Goal: Check status

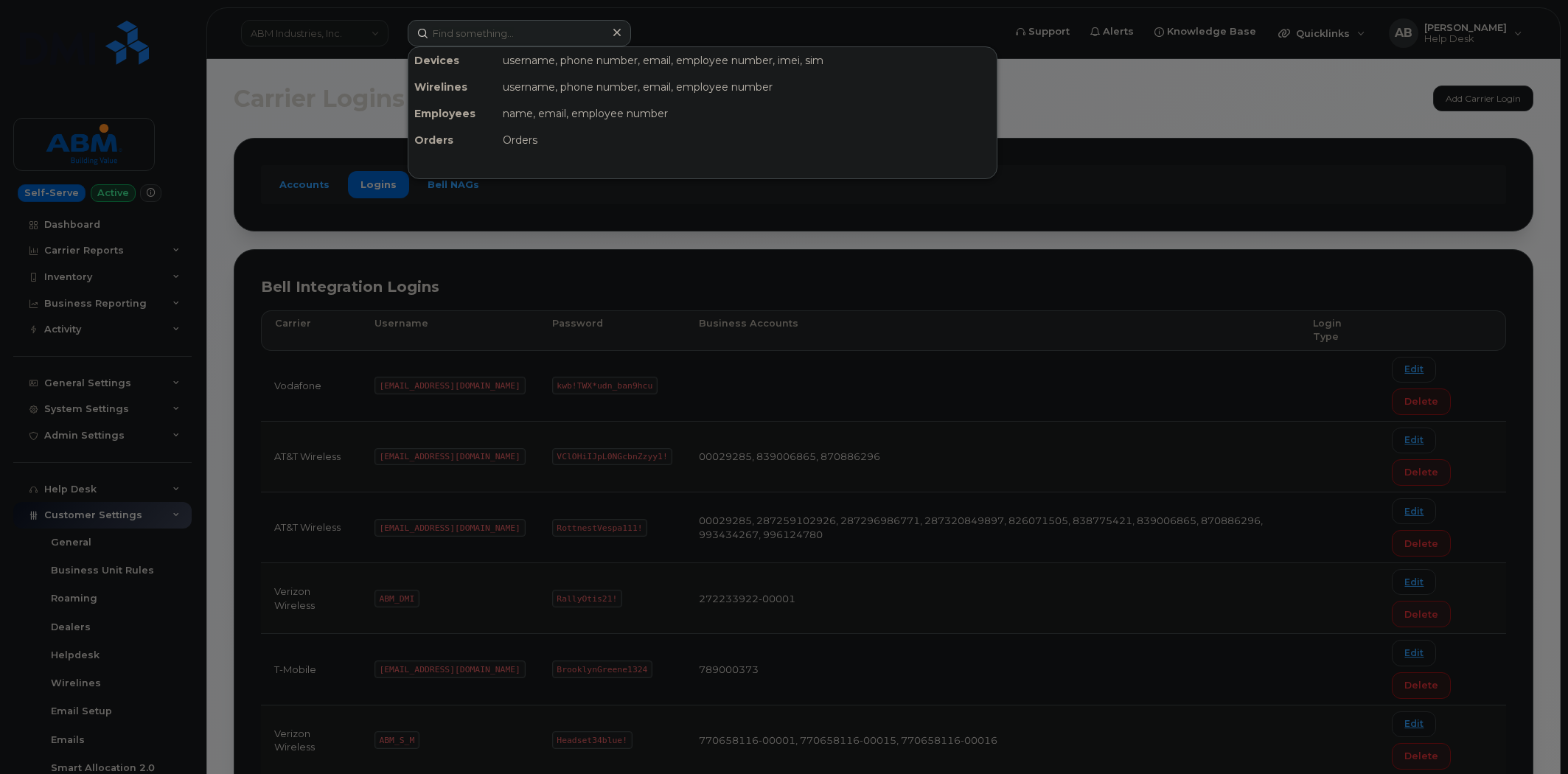
click at [517, 35] on input at bounding box center [519, 33] width 223 height 26
type input "4078273843"
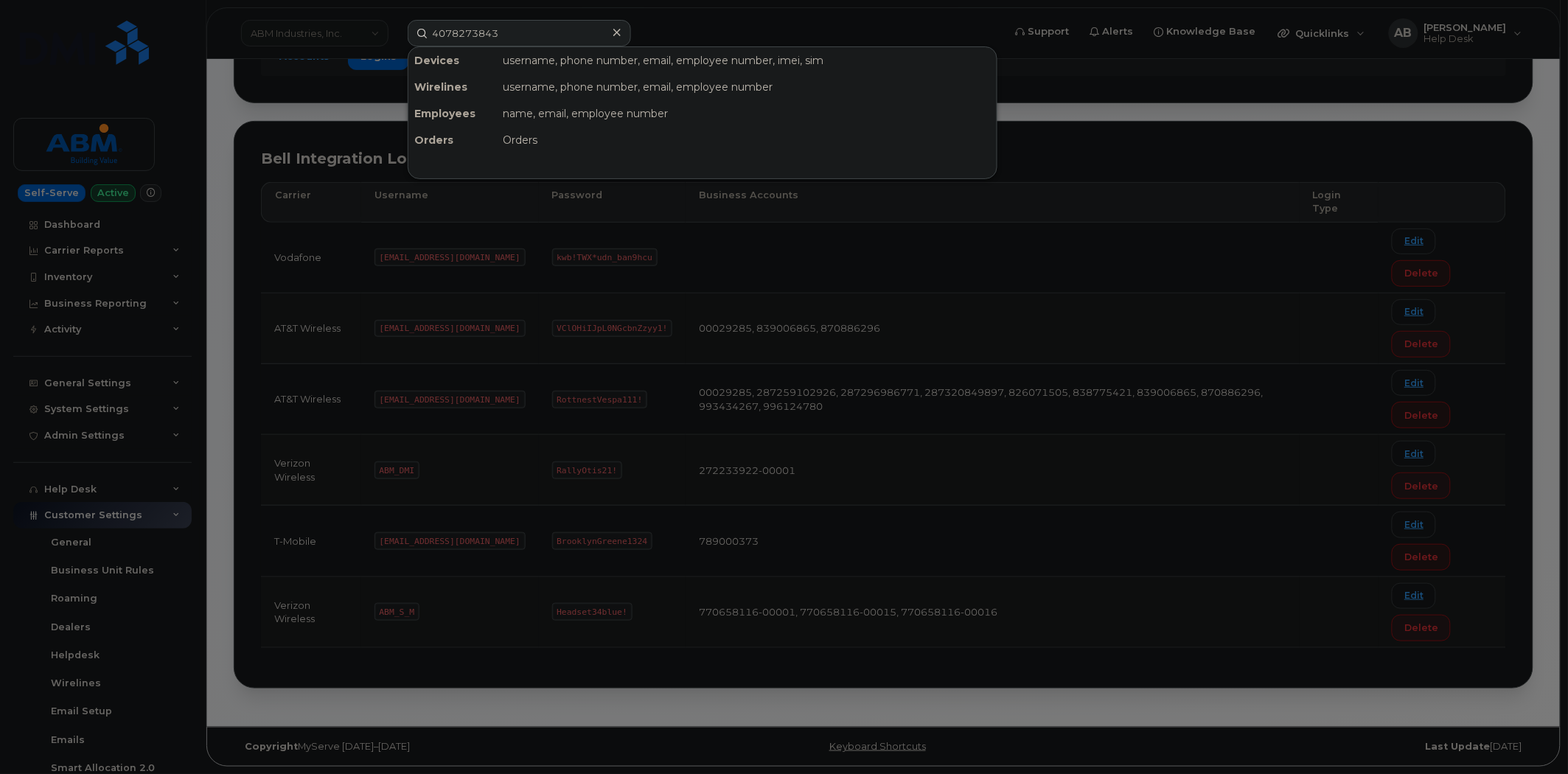
scroll to position [173, 0]
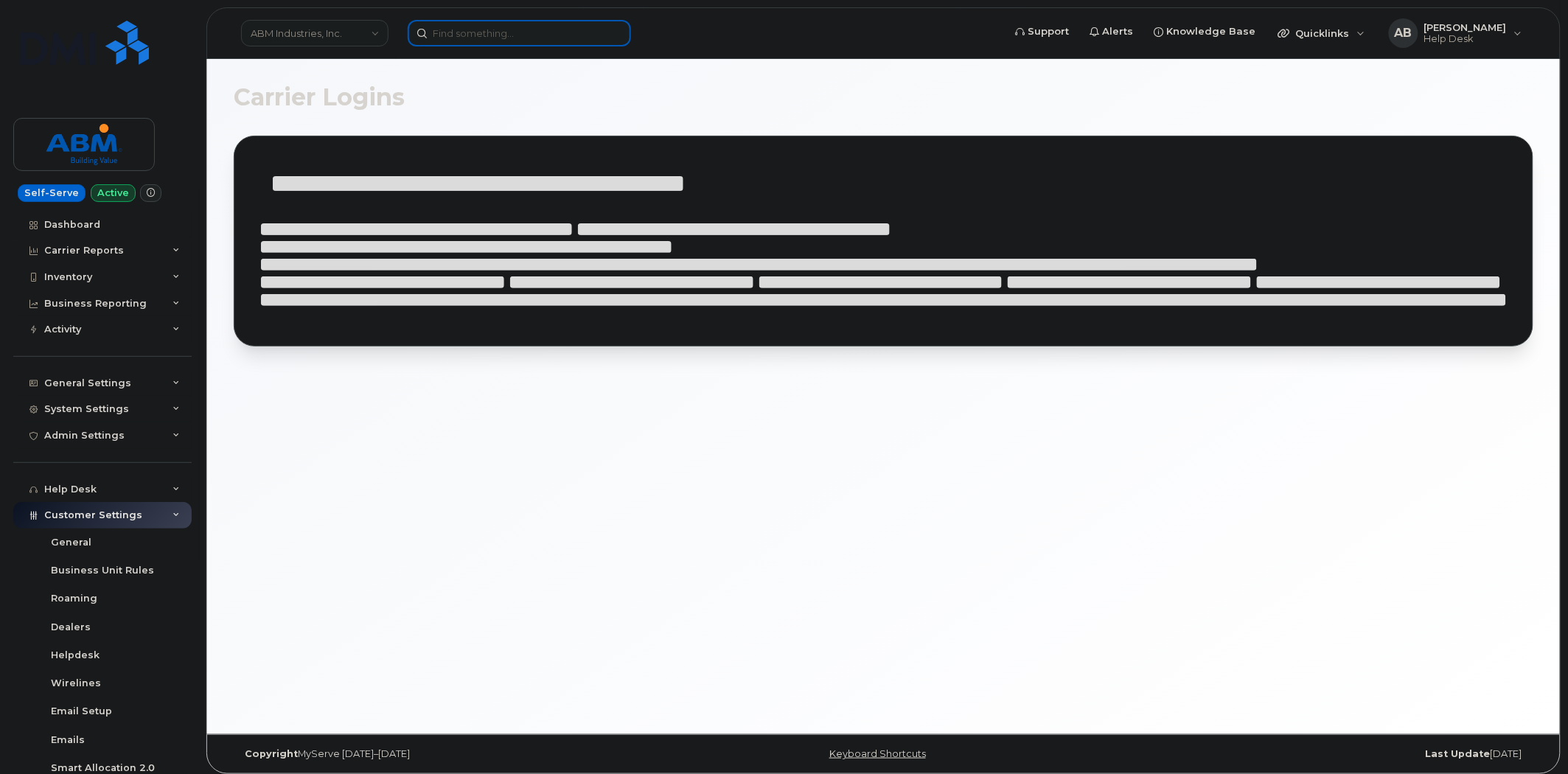
click at [475, 34] on input at bounding box center [519, 33] width 223 height 26
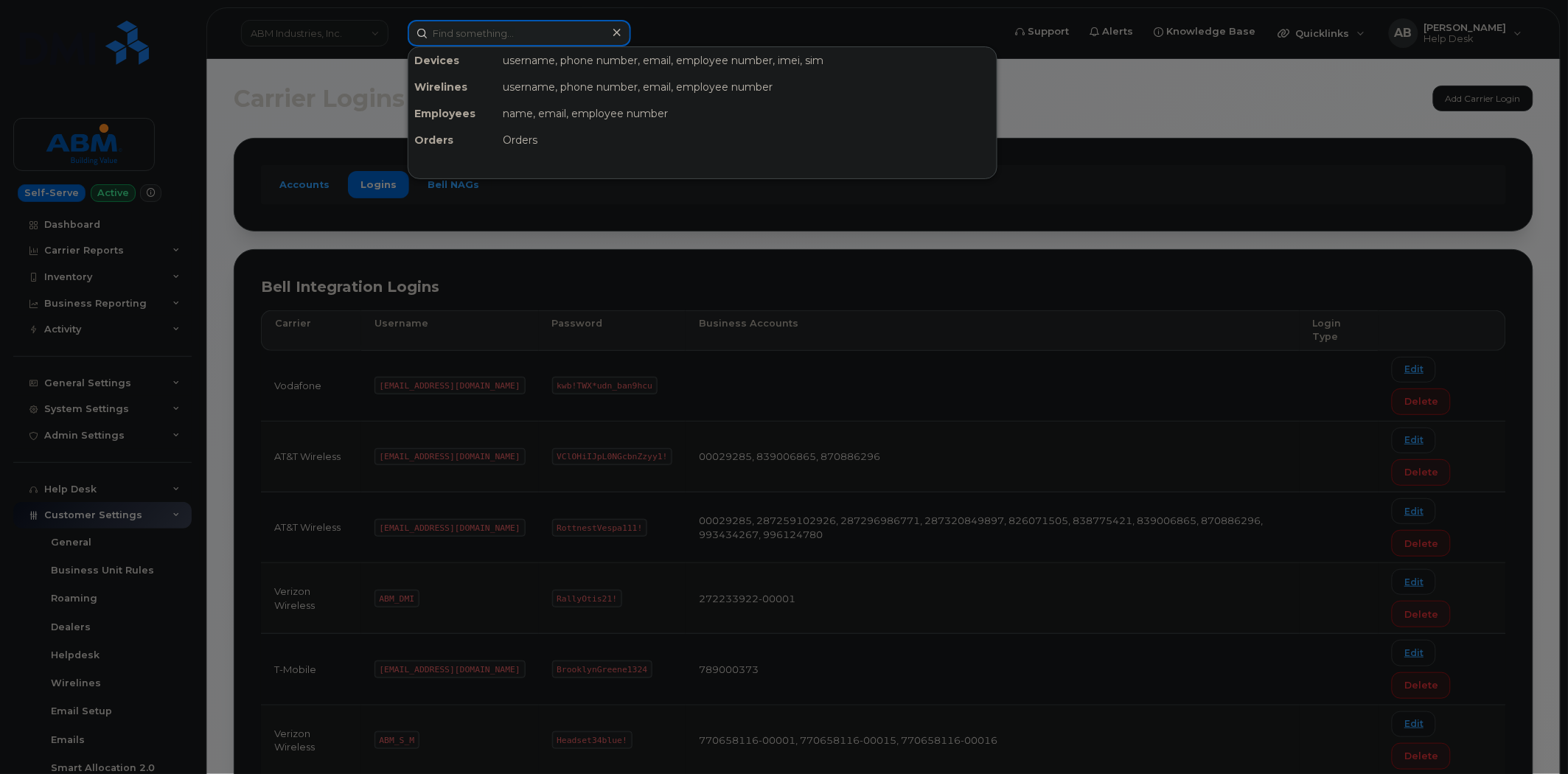
paste input "4078273843"
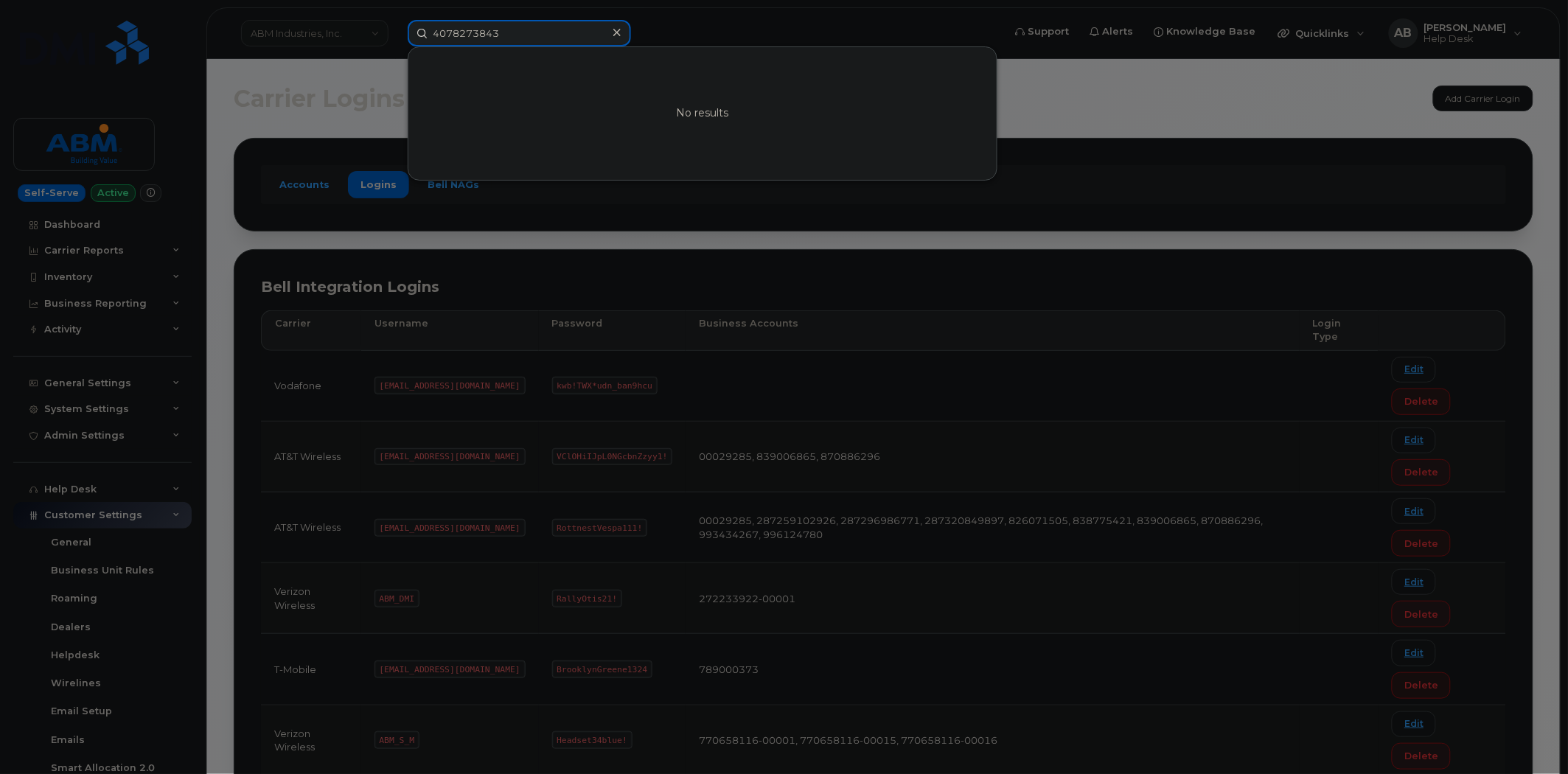
type input "4078273843"
